Goal: Task Accomplishment & Management: Use online tool/utility

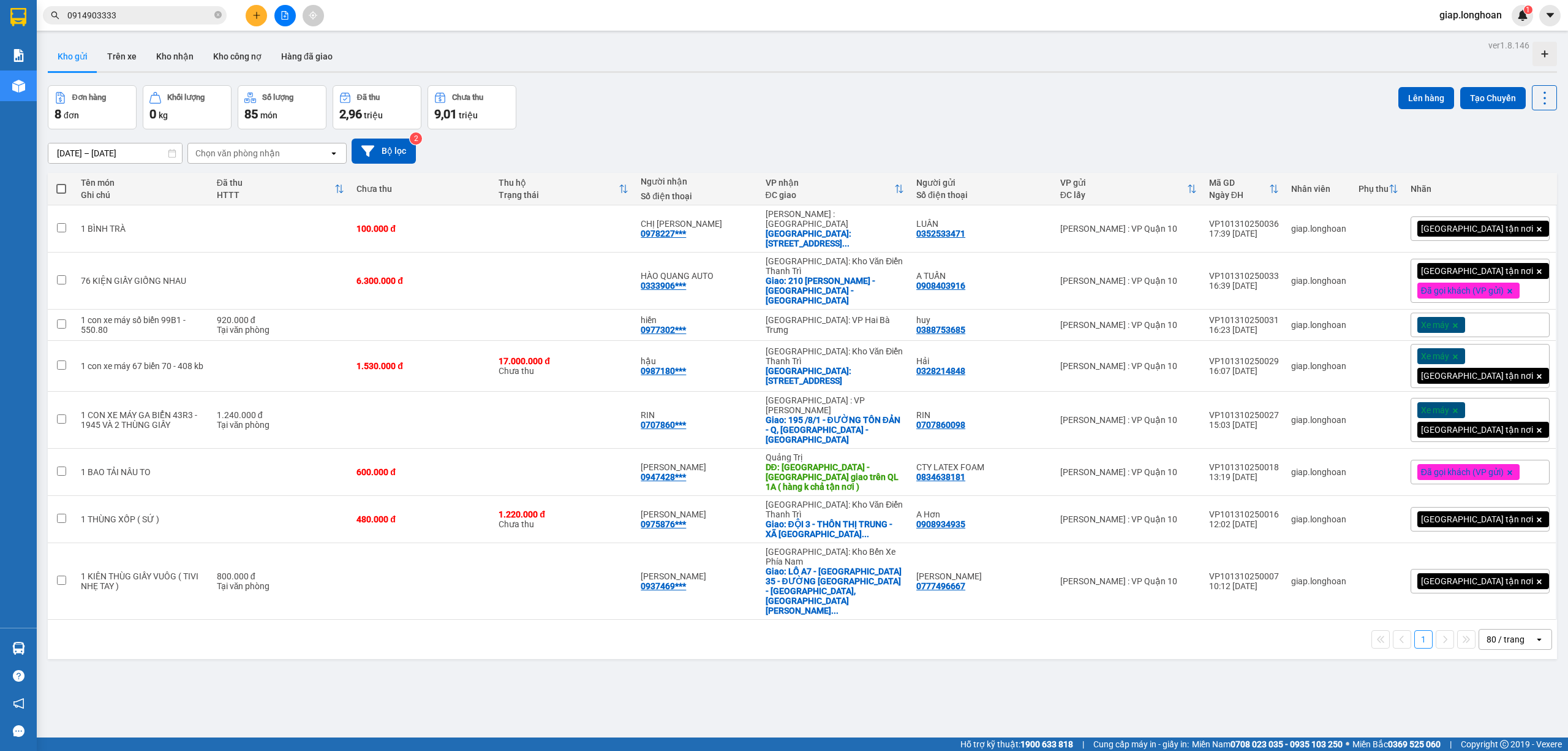
click at [65, 187] on span at bounding box center [61, 188] width 9 height 9
click at [61, 183] on input "checkbox" at bounding box center [61, 183] width 0 height 0
checkbox input "true"
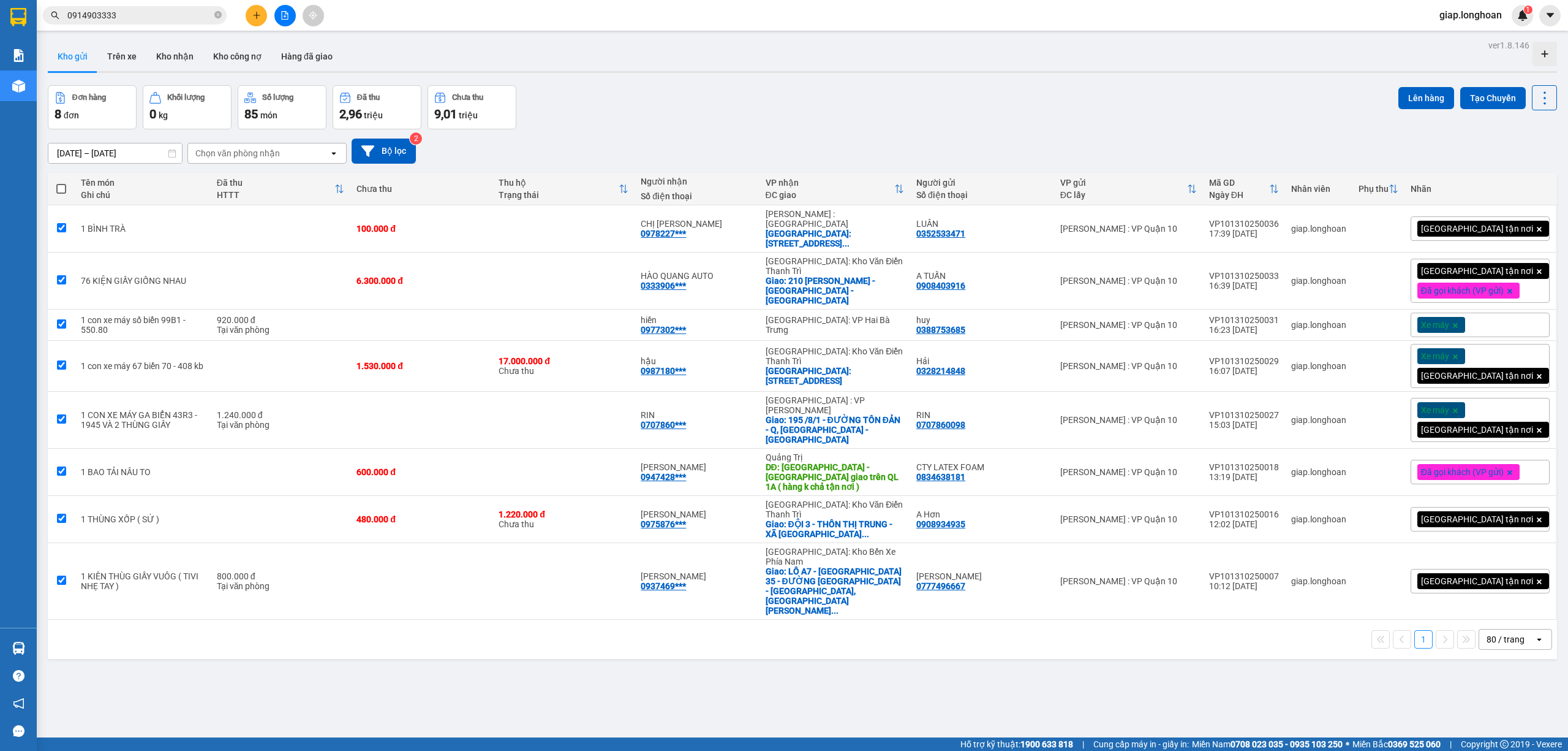
checkbox input "true"
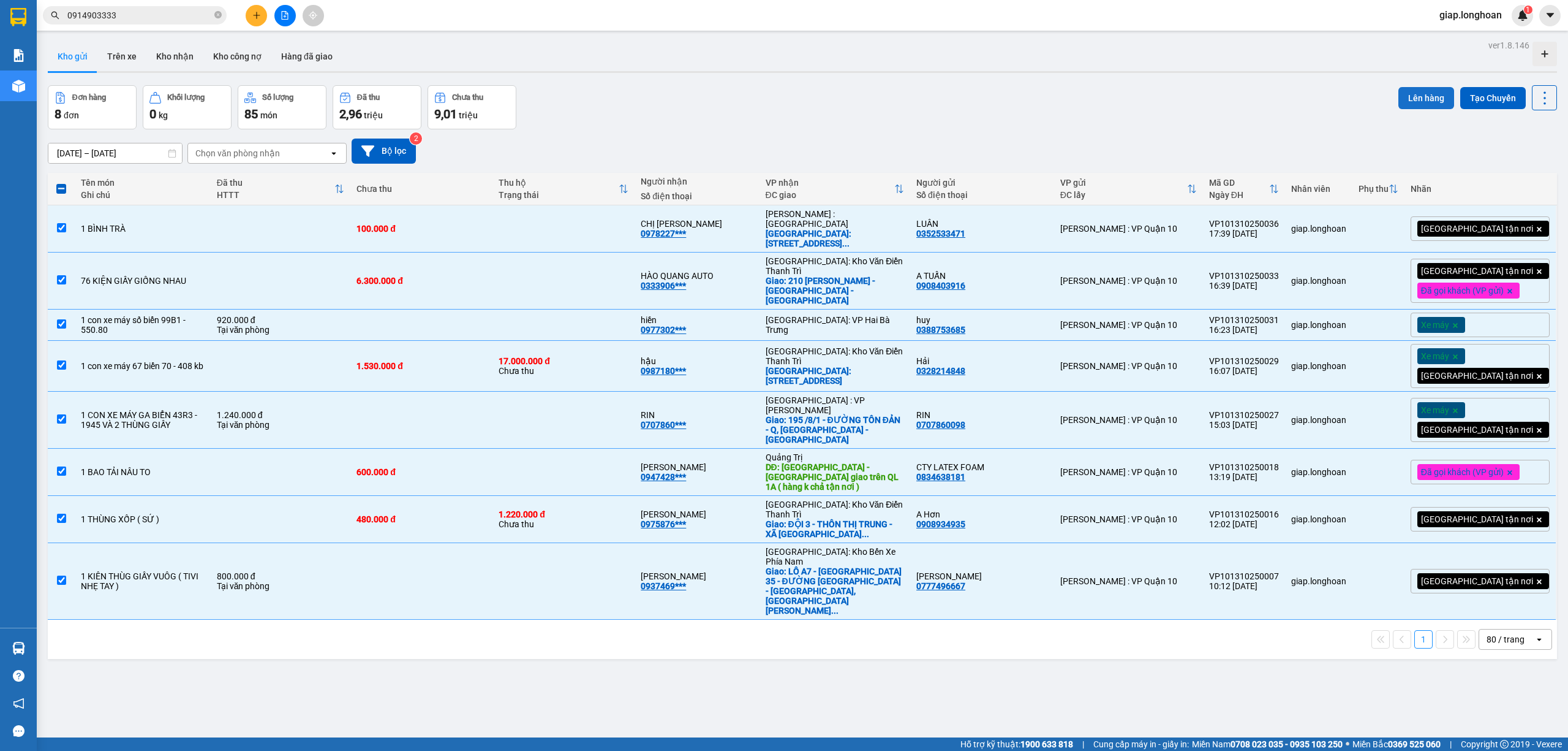
click at [1406, 94] on button "Lên hàng" at bounding box center [1426, 98] width 56 height 22
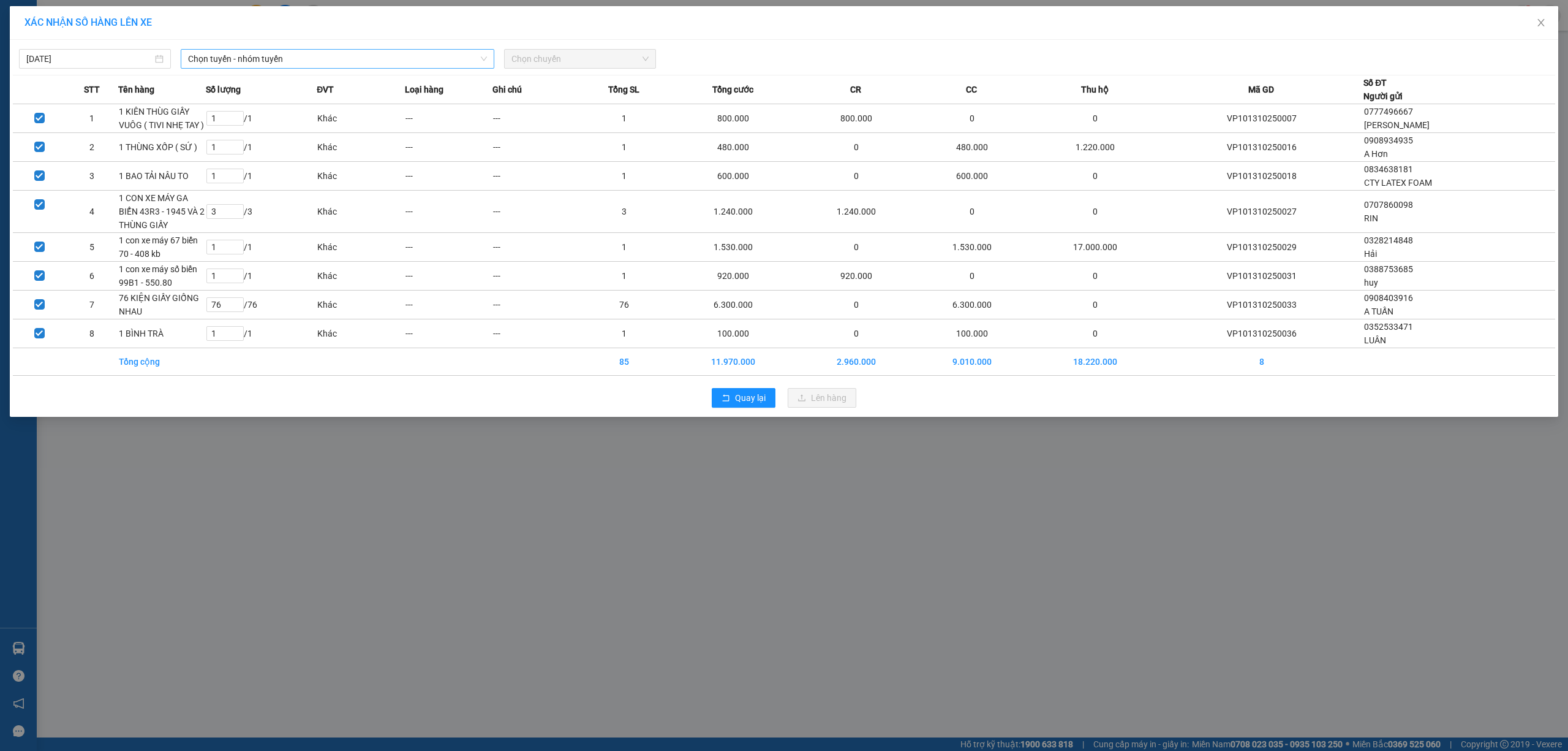
click at [228, 55] on span "Chọn tuyến - nhóm tuyến" at bounding box center [337, 58] width 299 height 18
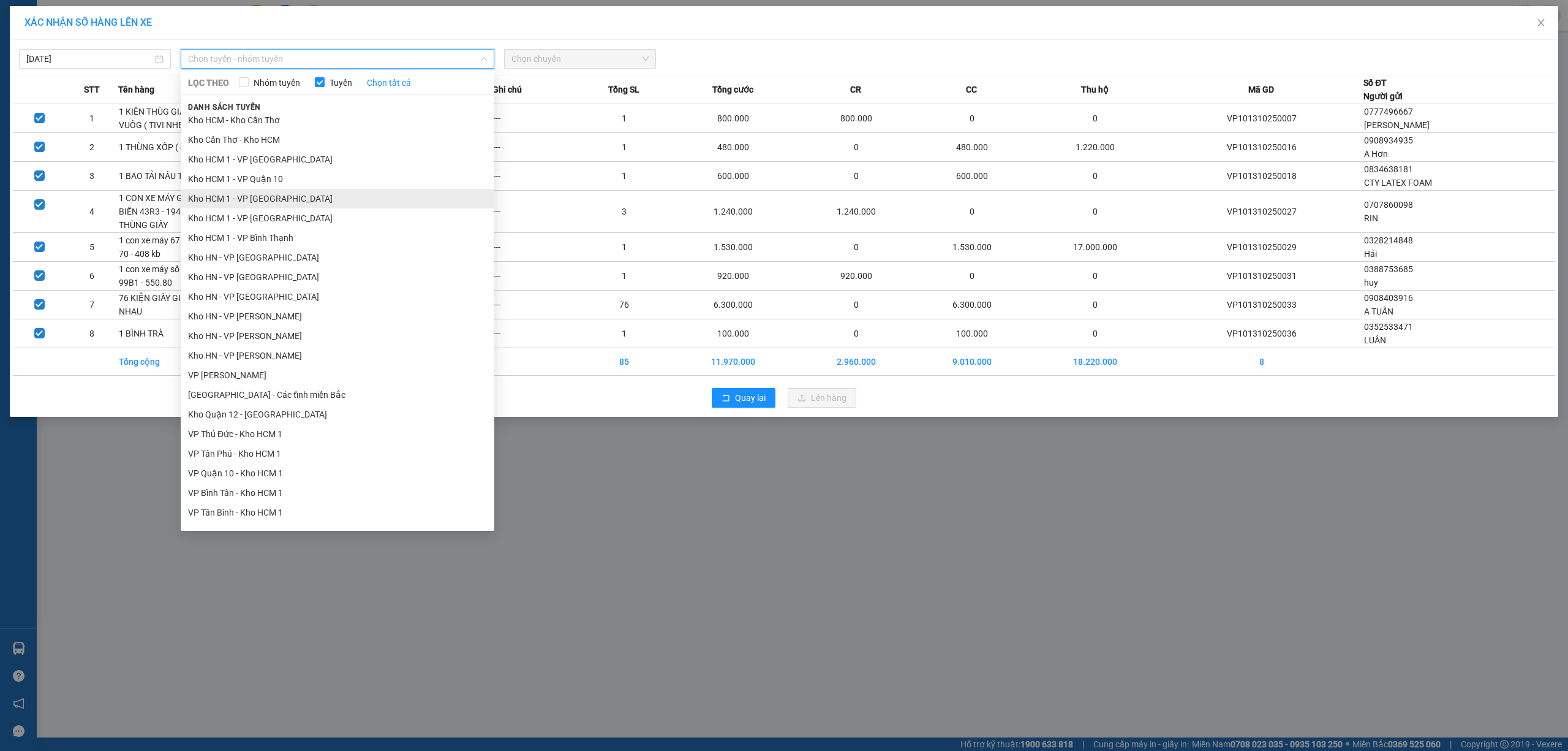
scroll to position [245, 0]
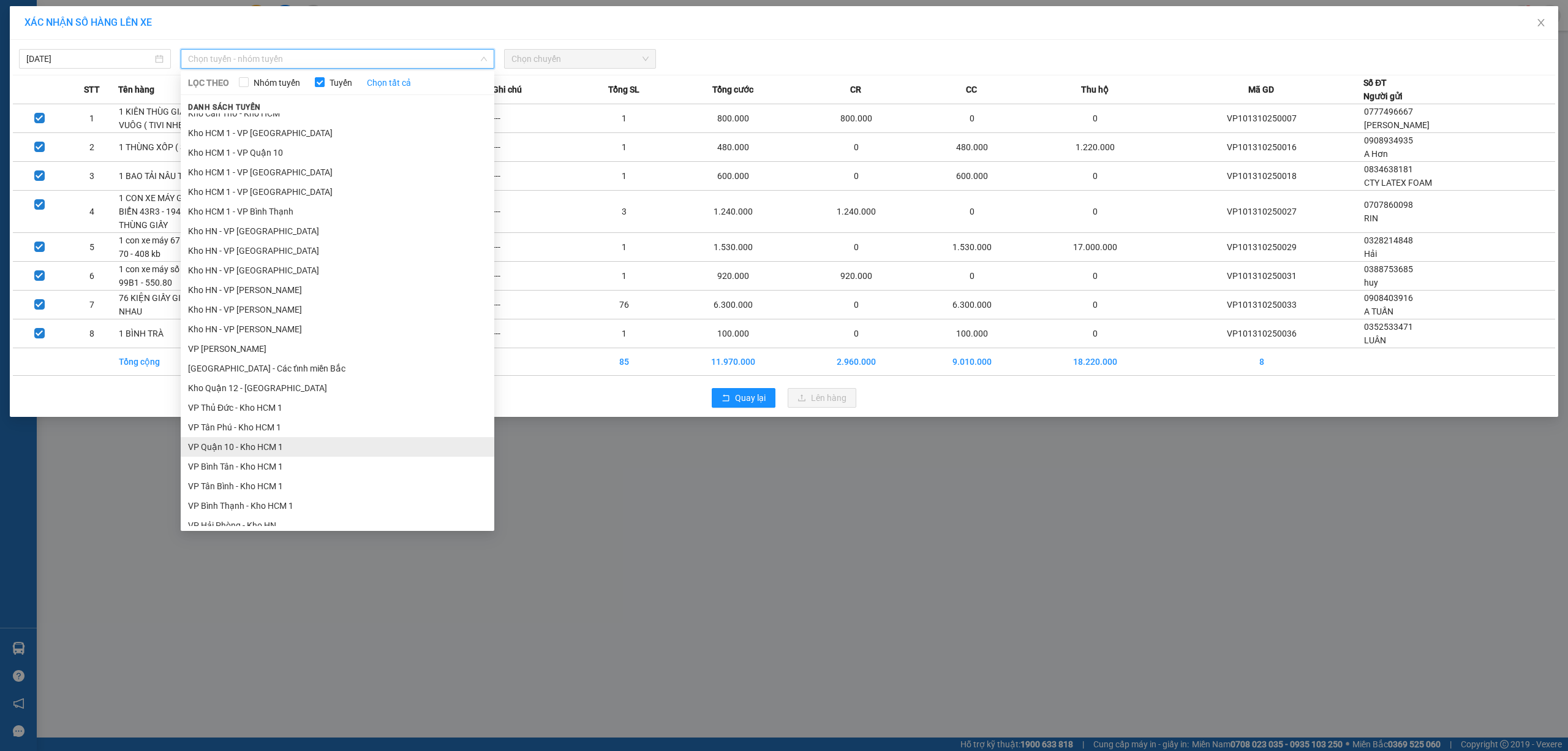
drag, startPoint x: 256, startPoint y: 442, endPoint x: 274, endPoint y: 410, distance: 36.7
click at [255, 443] on li "VP Quận 10 - Kho HCM 1" at bounding box center [338, 446] width 314 height 20
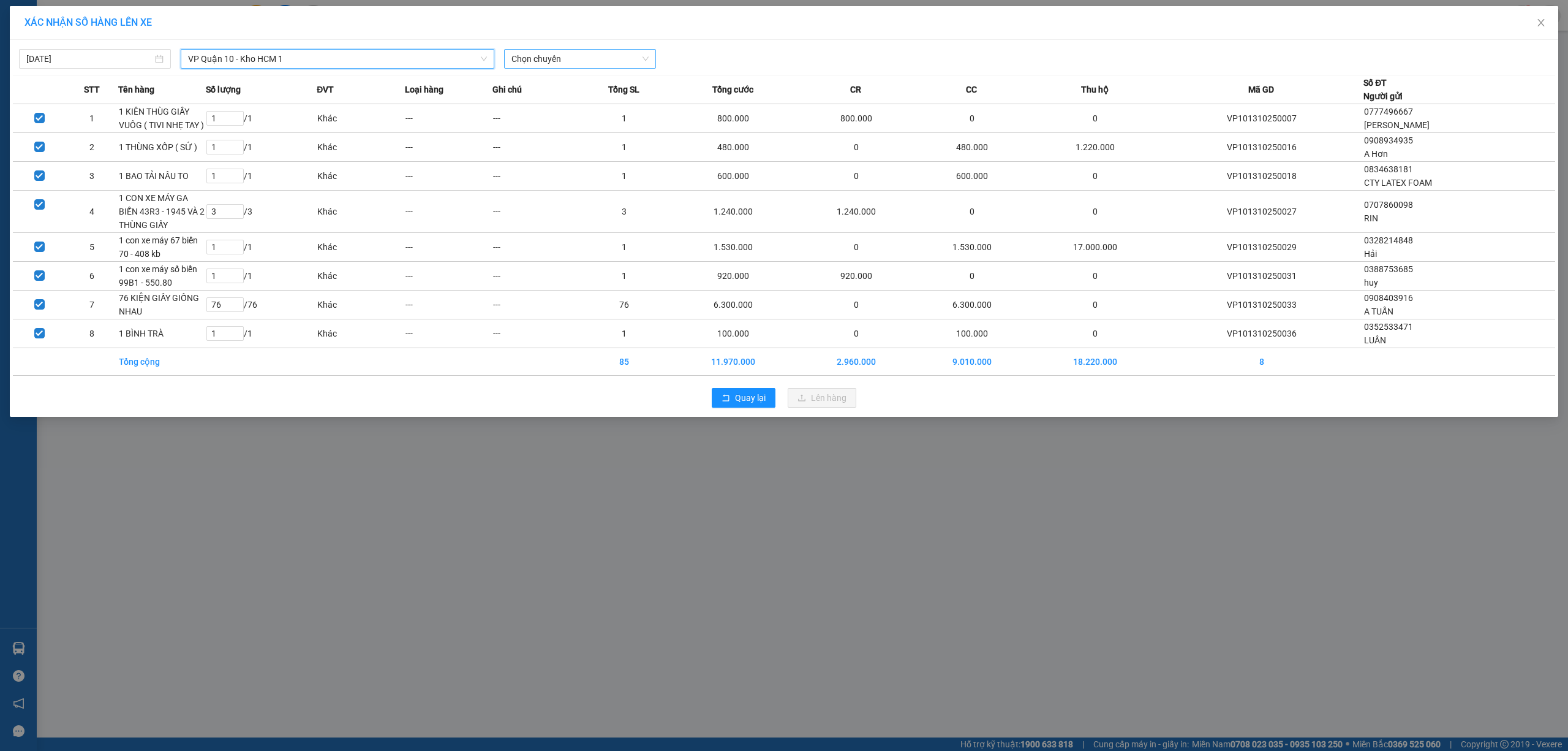
click at [558, 50] on span "Chọn chuyến" at bounding box center [580, 58] width 137 height 18
click at [562, 119] on div "22:00 (TC) - 29H-955.02" at bounding box center [558, 123] width 95 height 14
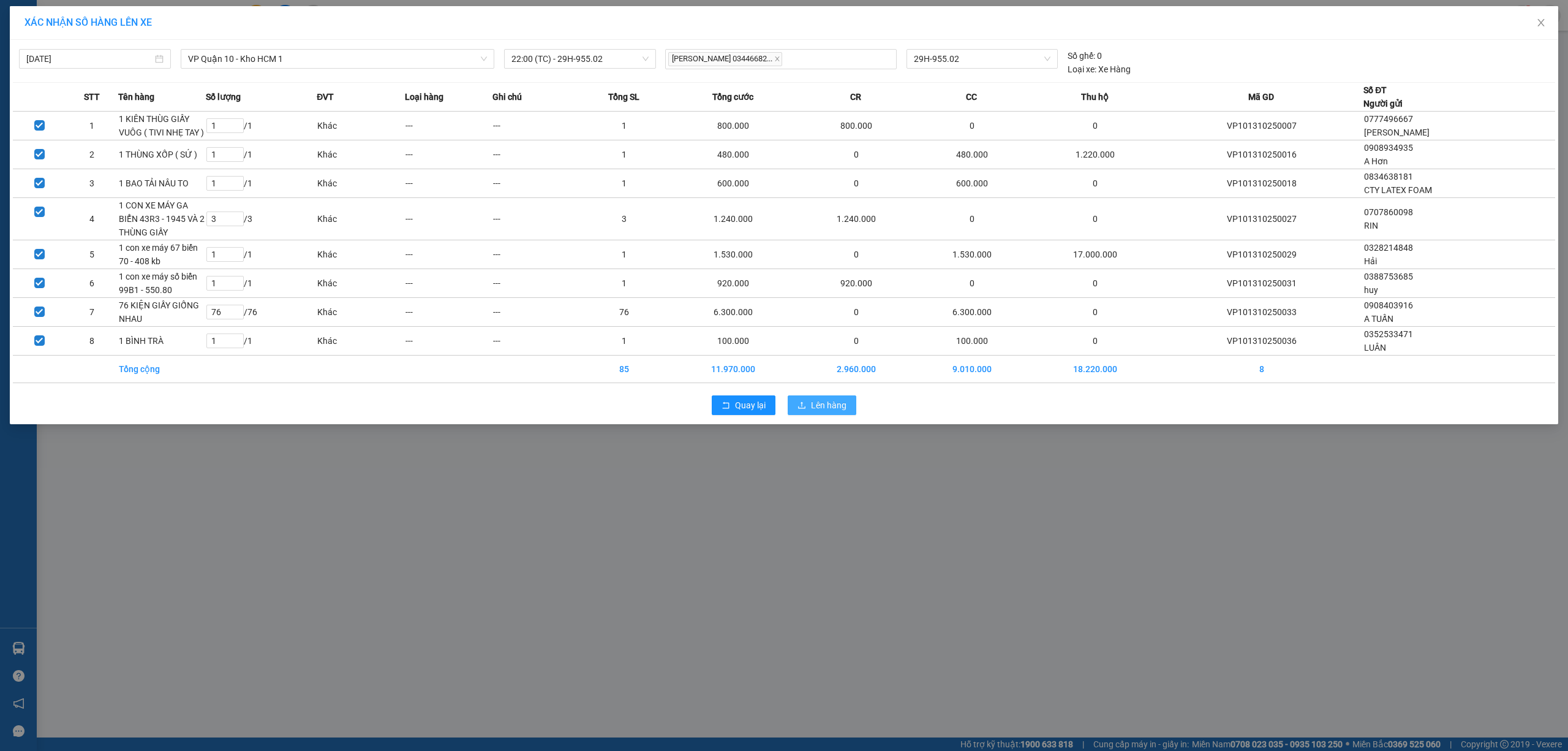
click at [830, 410] on span "Lên hàng" at bounding box center [828, 405] width 35 height 14
